Goal: Information Seeking & Learning: Find specific fact

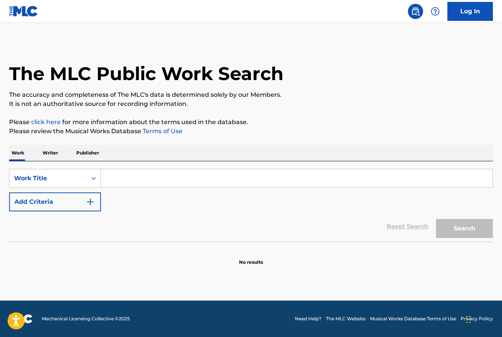
click at [90, 151] on p "Publisher" at bounding box center [87, 153] width 27 height 16
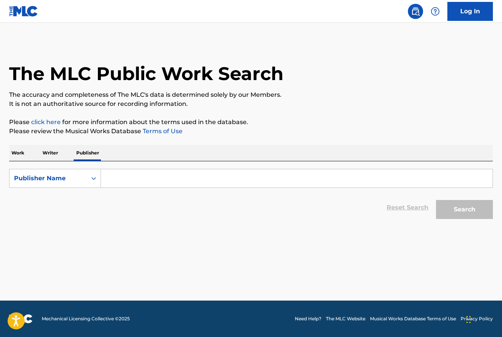
click at [303, 177] on input "Search Form" at bounding box center [297, 178] width 392 height 18
paste input "Pattypan Publishing"
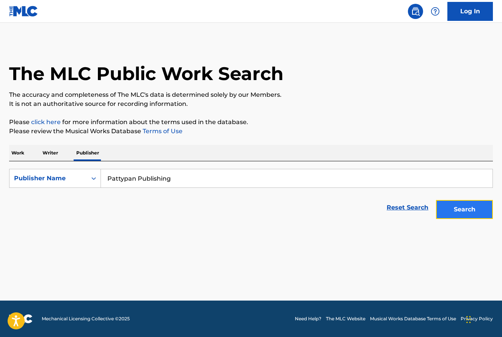
click at [480, 206] on button "Search" at bounding box center [464, 209] width 57 height 19
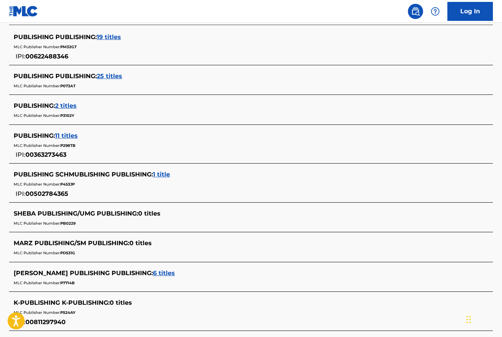
scroll to position [228, 0]
click at [324, 52] on div "PUBLISHING PUBLISHING : 19 titles MLC Publisher Number: PM32GT IPI: 00622488346" at bounding box center [241, 46] width 455 height 28
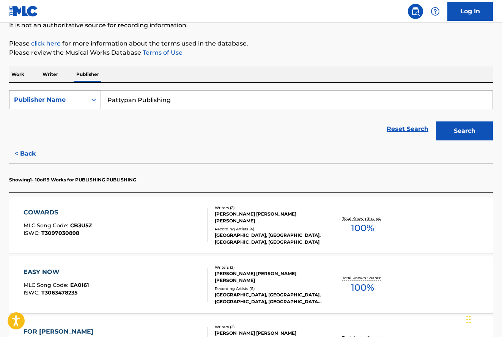
scroll to position [76, 0]
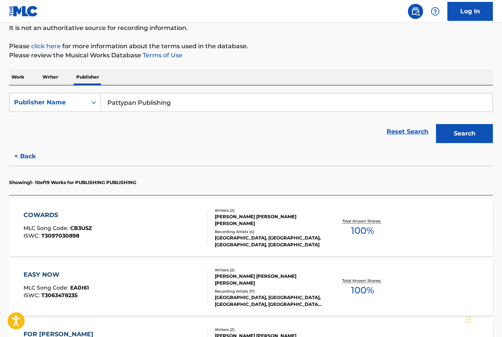
drag, startPoint x: 204, startPoint y: 101, endPoint x: 33, endPoint y: 92, distance: 171.4
click at [33, 92] on div "SearchWithCriteriab0f28d4d-607b-4492-8cd5-b3b5ff2b01c2 Publisher Name Pattypan …" at bounding box center [251, 115] width 484 height 61
paste input "erfecto [PERSON_NAME]"
click at [460, 134] on button "Search" at bounding box center [464, 133] width 57 height 19
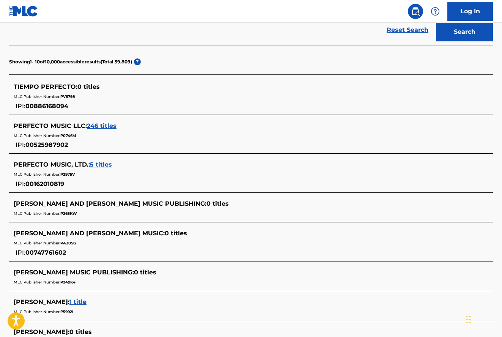
scroll to position [38, 0]
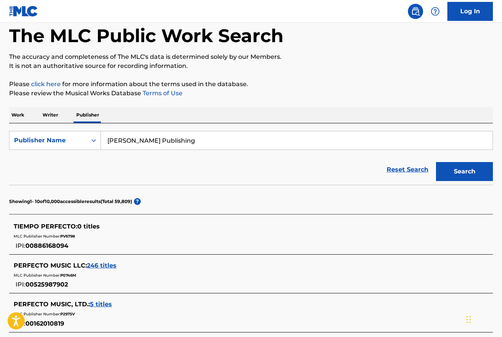
drag, startPoint x: 318, startPoint y: 146, endPoint x: 286, endPoint y: 143, distance: 32.7
click at [318, 146] on input "[PERSON_NAME] Publishing" at bounding box center [297, 140] width 392 height 18
drag, startPoint x: 257, startPoint y: 139, endPoint x: 14, endPoint y: 132, distance: 243.4
click at [14, 132] on div "SearchWithCriteriab0f28d4d-607b-4492-8cd5-b3b5ff2b01c2 Publisher Name [PERSON_N…" at bounding box center [251, 140] width 484 height 19
paste input "Origami Music"
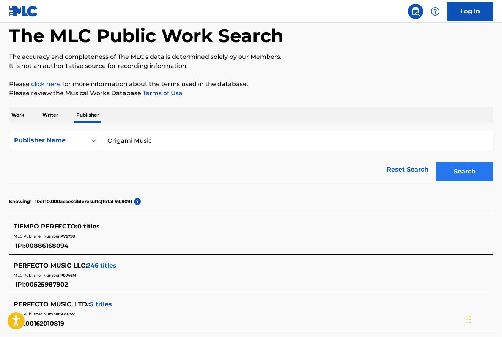
type input "Origami Music"
click at [468, 172] on button "Search" at bounding box center [464, 171] width 57 height 19
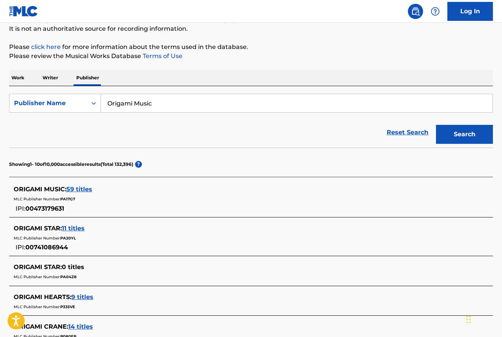
scroll to position [76, 0]
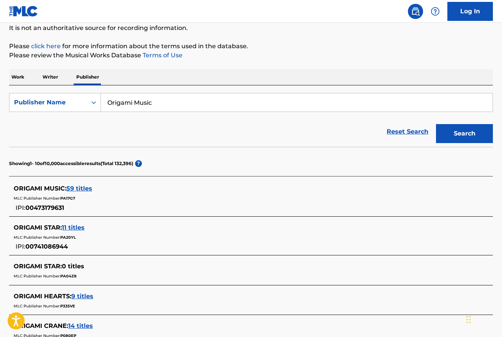
click at [87, 187] on span "59 titles" at bounding box center [79, 188] width 26 height 7
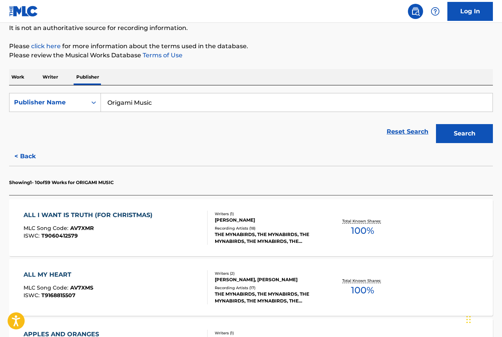
click at [335, 138] on div "Reset Search Search" at bounding box center [251, 132] width 484 height 30
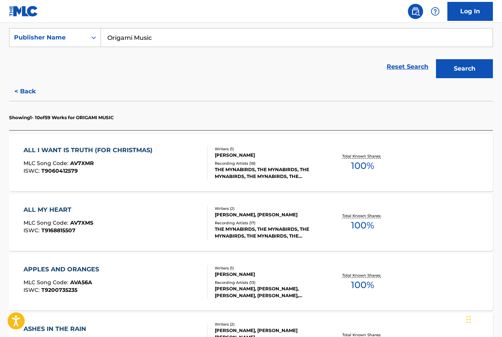
scroll to position [152, 0]
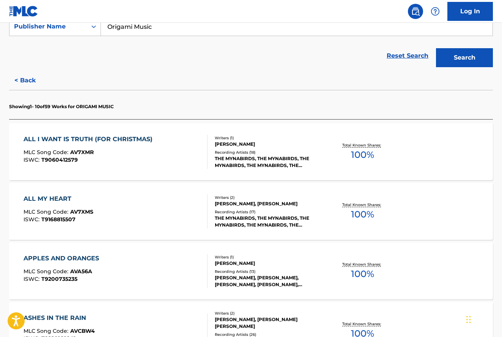
click at [149, 152] on div "MLC Song Code : AV7XMR" at bounding box center [90, 154] width 133 height 8
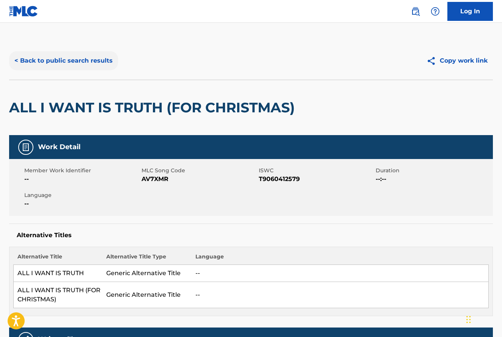
click at [60, 61] on button "< Back to public search results" at bounding box center [63, 60] width 109 height 19
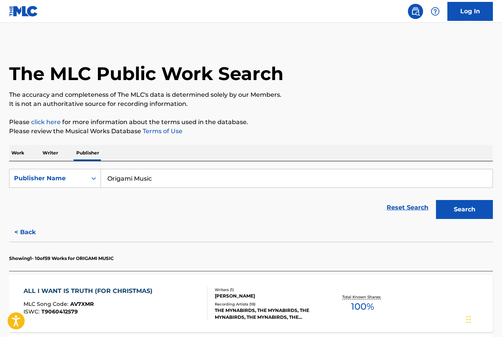
click at [336, 180] on input "Origami Music" at bounding box center [297, 178] width 392 height 18
drag, startPoint x: 154, startPoint y: 178, endPoint x: 43, endPoint y: 164, distance: 112.8
click at [43, 164] on div "SearchWithCriteriab0f28d4d-607b-4492-8cd5-b3b5ff2b01c2 Publisher Name Origami M…" at bounding box center [251, 191] width 484 height 61
type input "muldros music"
click at [436, 200] on button "Search" at bounding box center [464, 209] width 57 height 19
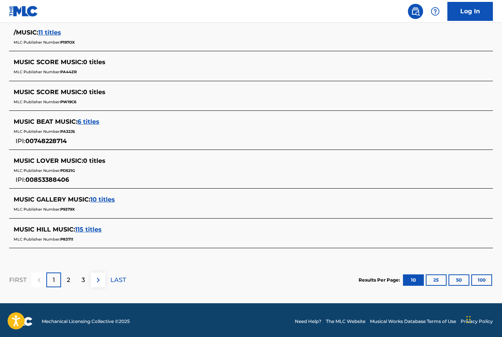
scroll to position [342, 0]
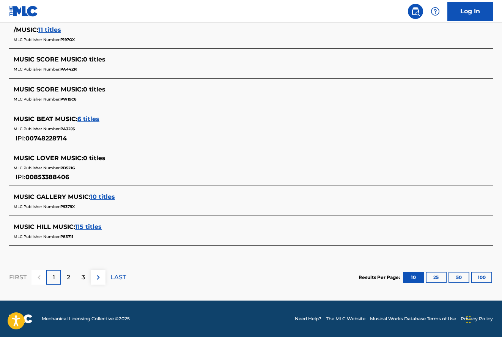
click at [410, 108] on section "MUSIC-MUSIC-MUSIC INC : 0 titles MLC Publisher Number: PM62HM IPI: 00021870503 …" at bounding box center [251, 78] width 484 height 336
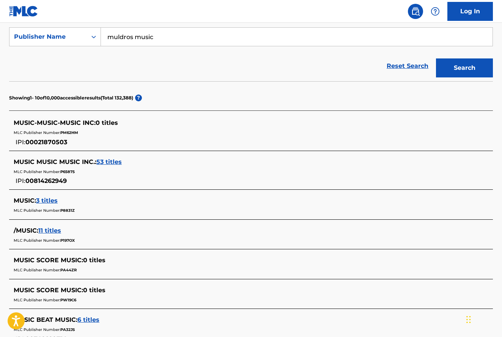
scroll to position [115, 0]
